Goal: Task Accomplishment & Management: Use online tool/utility

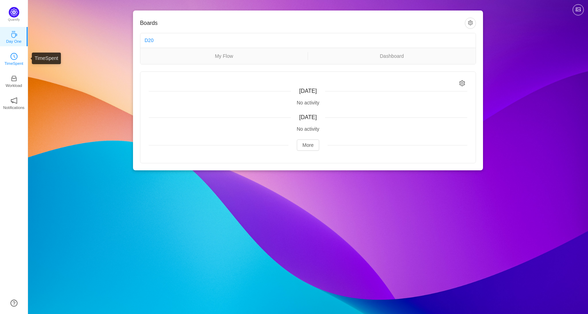
click at [12, 58] on icon "icon: clock-circle" at bounding box center [13, 56] width 7 height 7
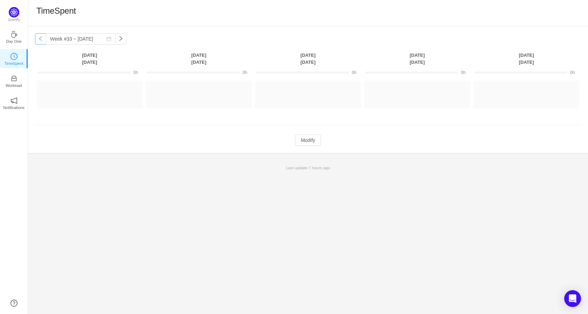
click at [41, 40] on button "button" at bounding box center [40, 38] width 11 height 11
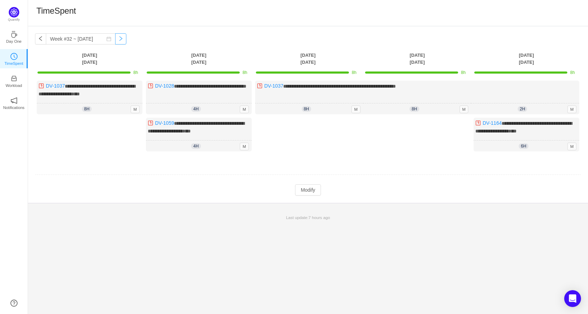
click at [117, 41] on button "button" at bounding box center [120, 38] width 11 height 11
type input "Week #33 ~ [DATE]"
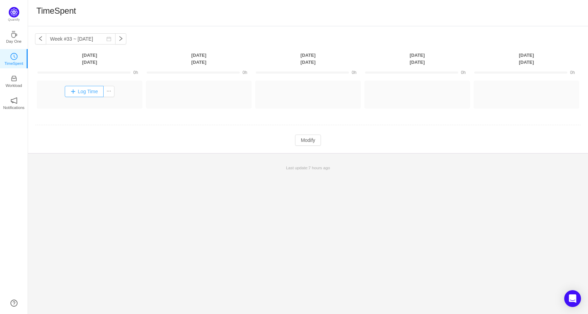
click at [72, 92] on button "Log Time" at bounding box center [84, 91] width 39 height 11
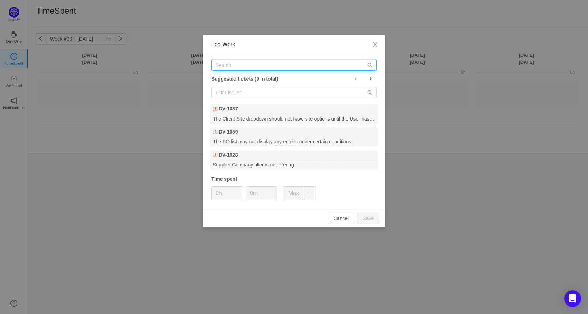
click at [241, 67] on input "text" at bounding box center [293, 64] width 165 height 11
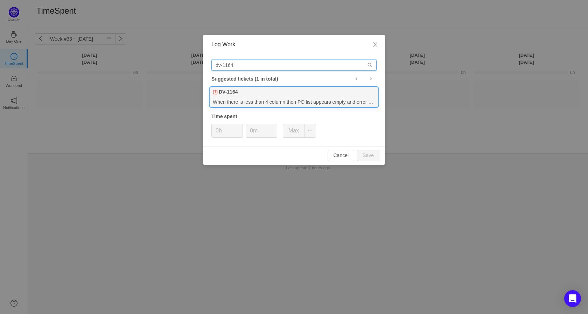
type input "dv-1164"
click at [254, 103] on div "When there is less than 4 column then PO list appears empty and error appears i…" at bounding box center [294, 101] width 168 height 9
click at [239, 129] on span "Decrease Value" at bounding box center [238, 133] width 7 height 8
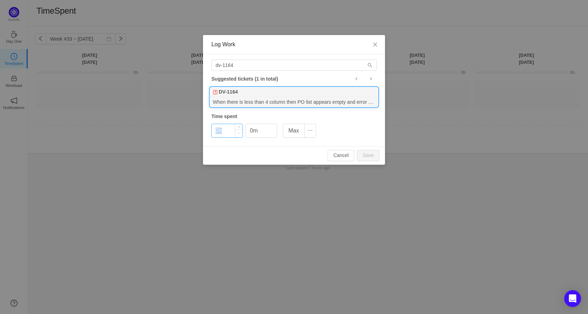
click at [239, 129] on span "Decrease Value" at bounding box center [238, 133] width 7 height 8
click at [239, 126] on span "Increase Value" at bounding box center [238, 128] width 7 height 8
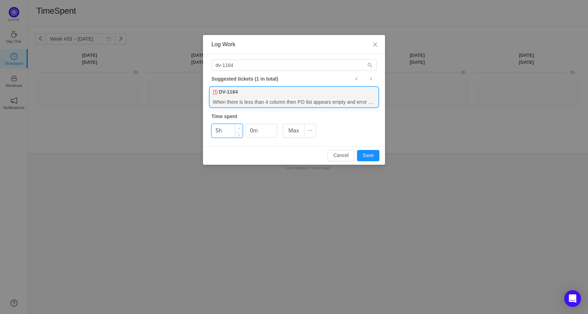
click at [239, 126] on span "Increase Value" at bounding box center [238, 128] width 7 height 8
click at [369, 151] on button "Save" at bounding box center [368, 155] width 22 height 11
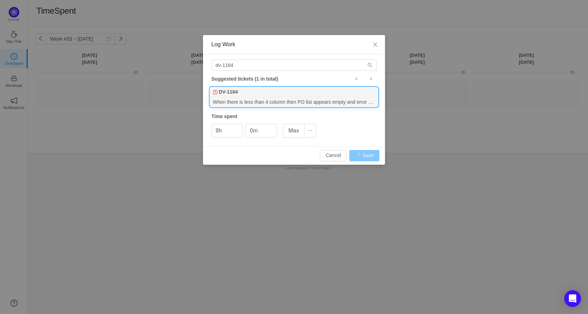
type input "0h"
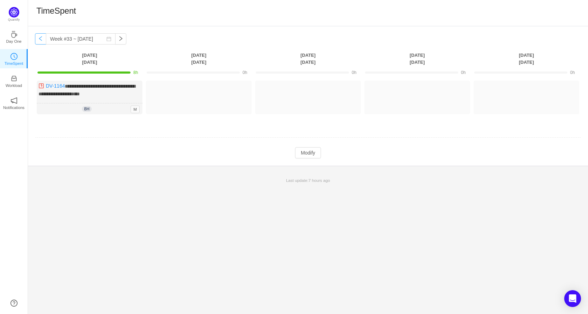
click at [38, 40] on button "button" at bounding box center [40, 38] width 11 height 11
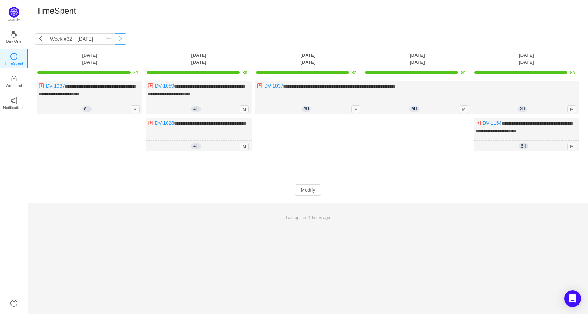
click at [115, 37] on button "button" at bounding box center [120, 38] width 11 height 11
type input "Week #33 ~ [DATE]"
